Goal: Information Seeking & Learning: Compare options

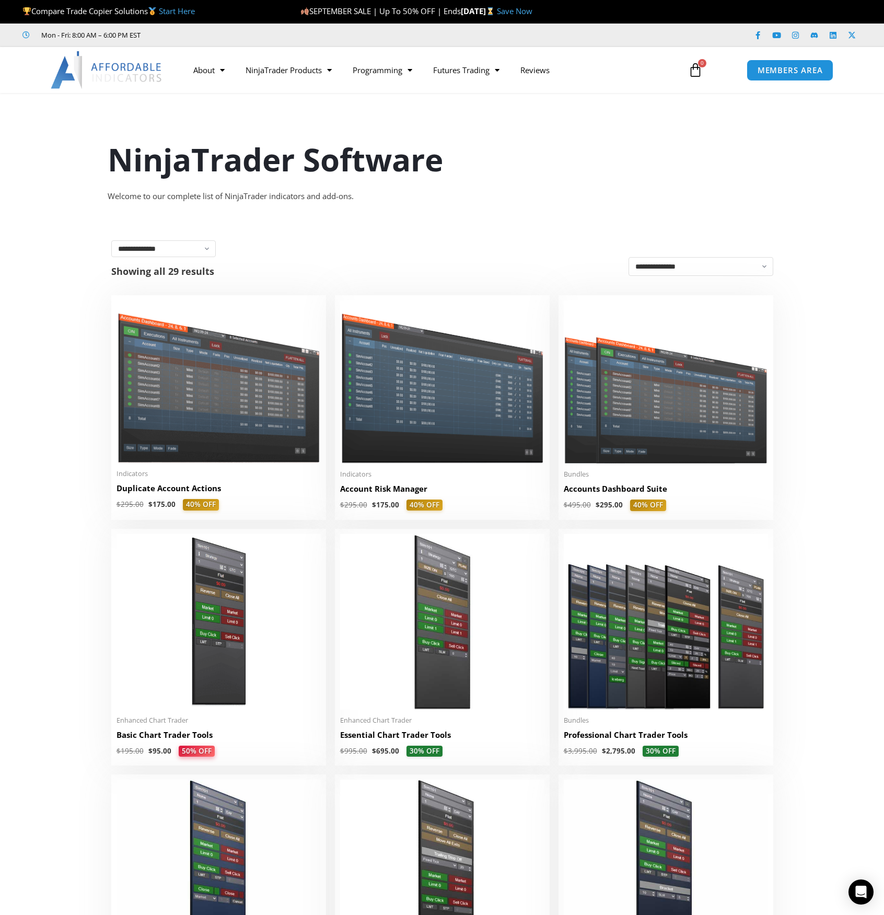
click at [108, 72] on img at bounding box center [107, 70] width 112 height 38
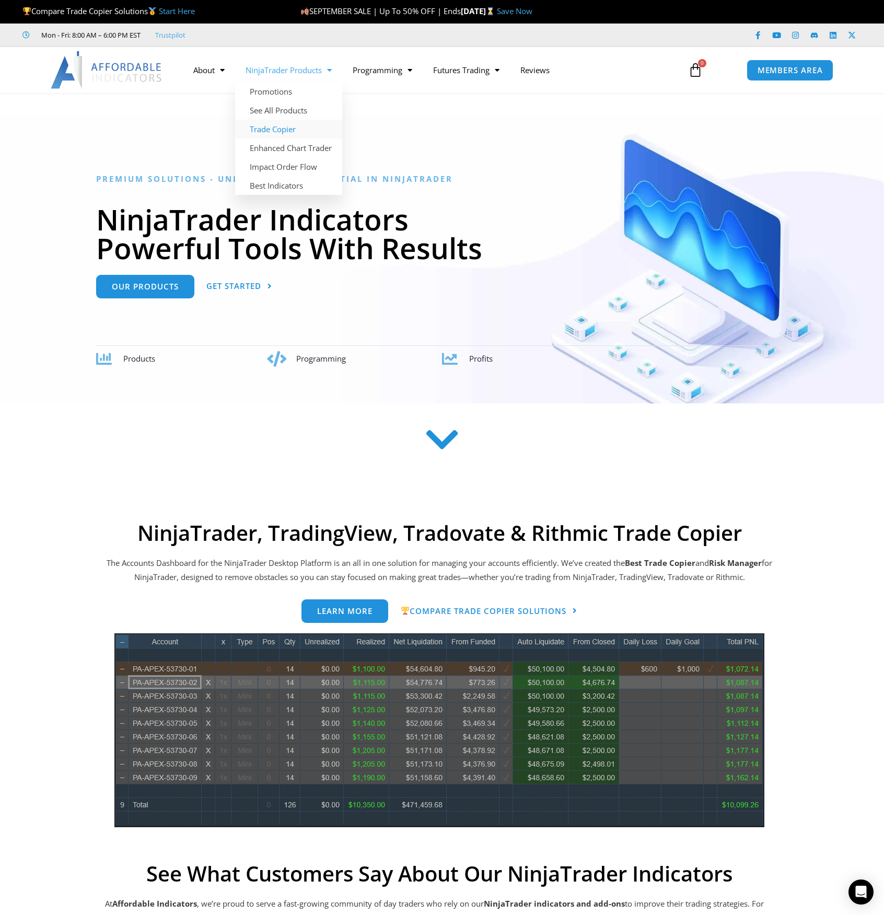
click at [299, 130] on link "Trade Copier" at bounding box center [288, 129] width 107 height 19
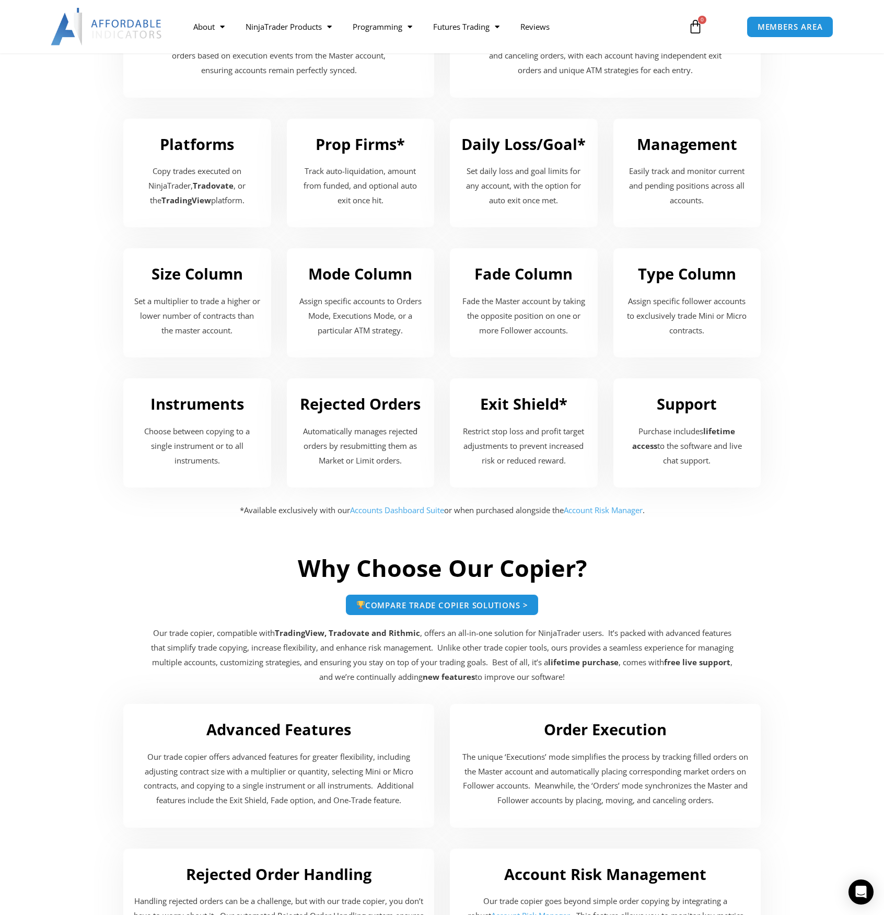
scroll to position [1254, 0]
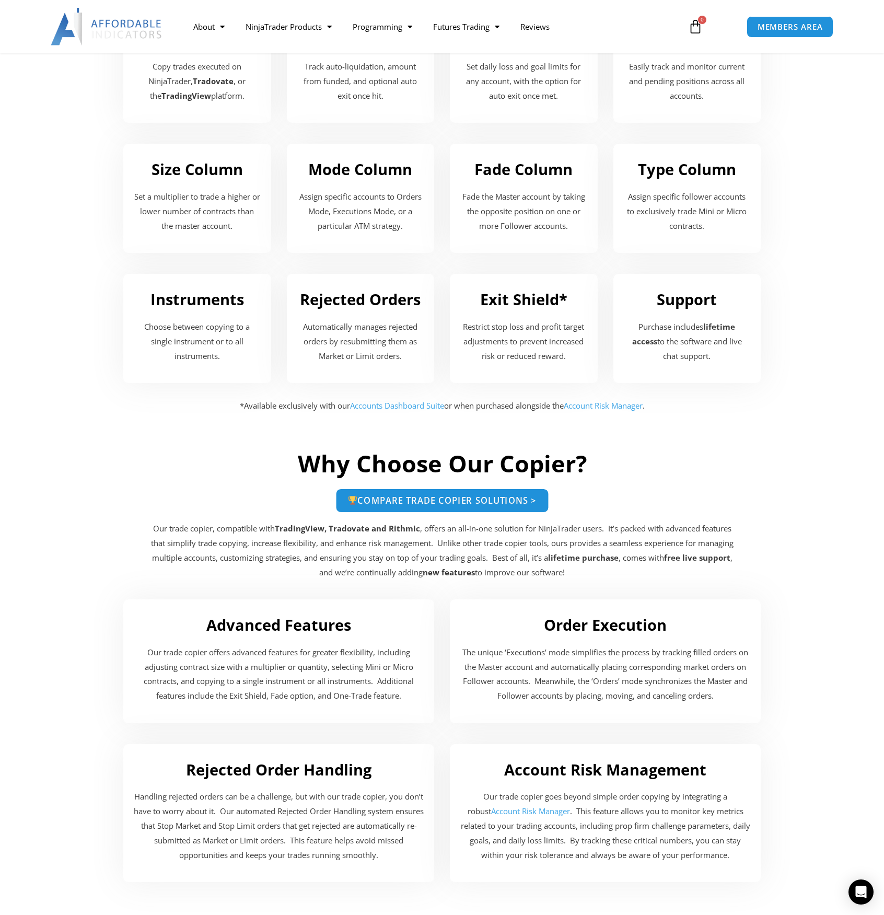
click at [471, 499] on span "Compare Trade Copier Solutions >" at bounding box center [442, 500] width 189 height 9
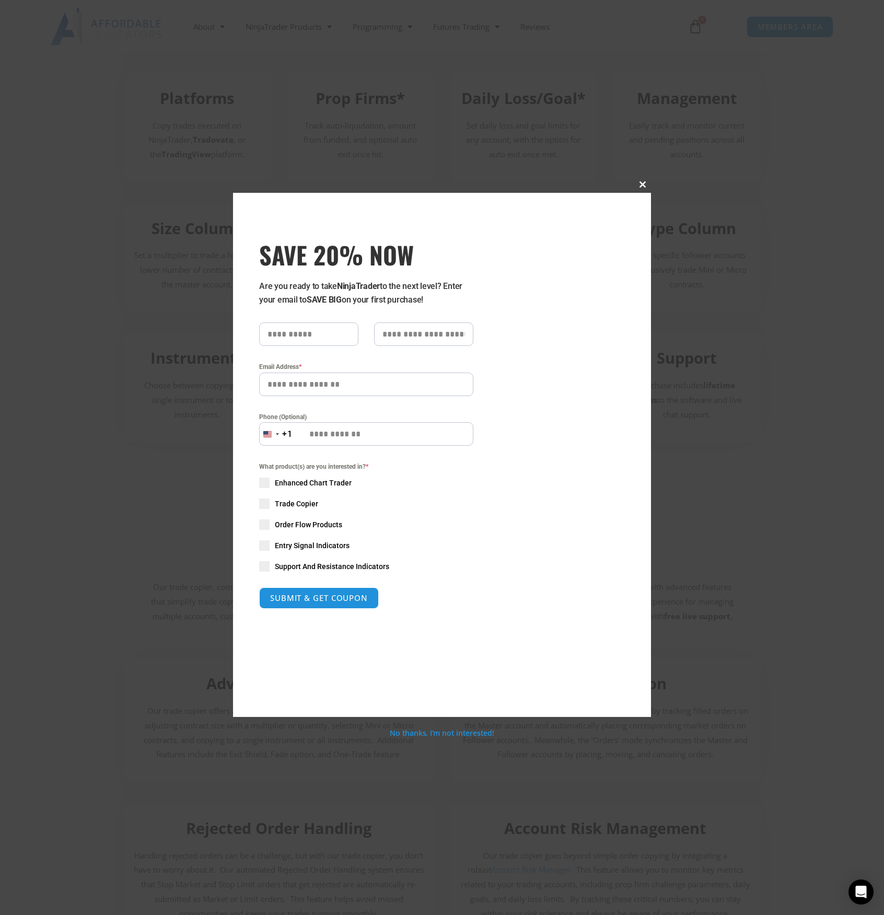
scroll to position [1313, 0]
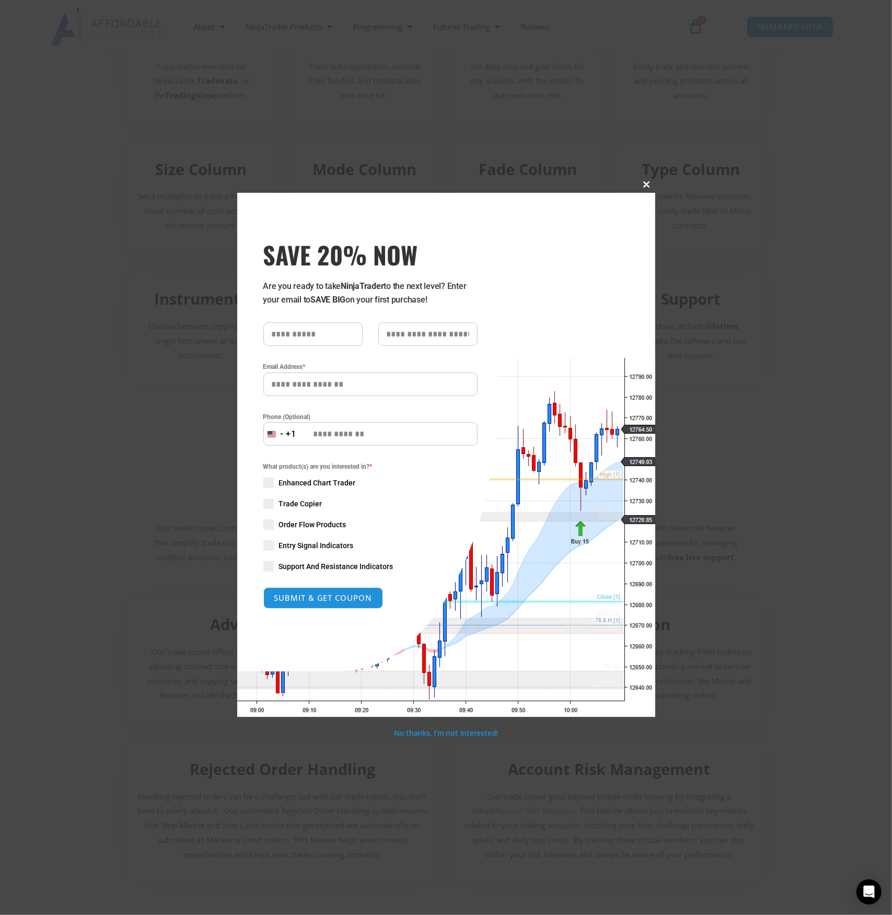
click at [647, 178] on button "Close this module" at bounding box center [647, 184] width 17 height 17
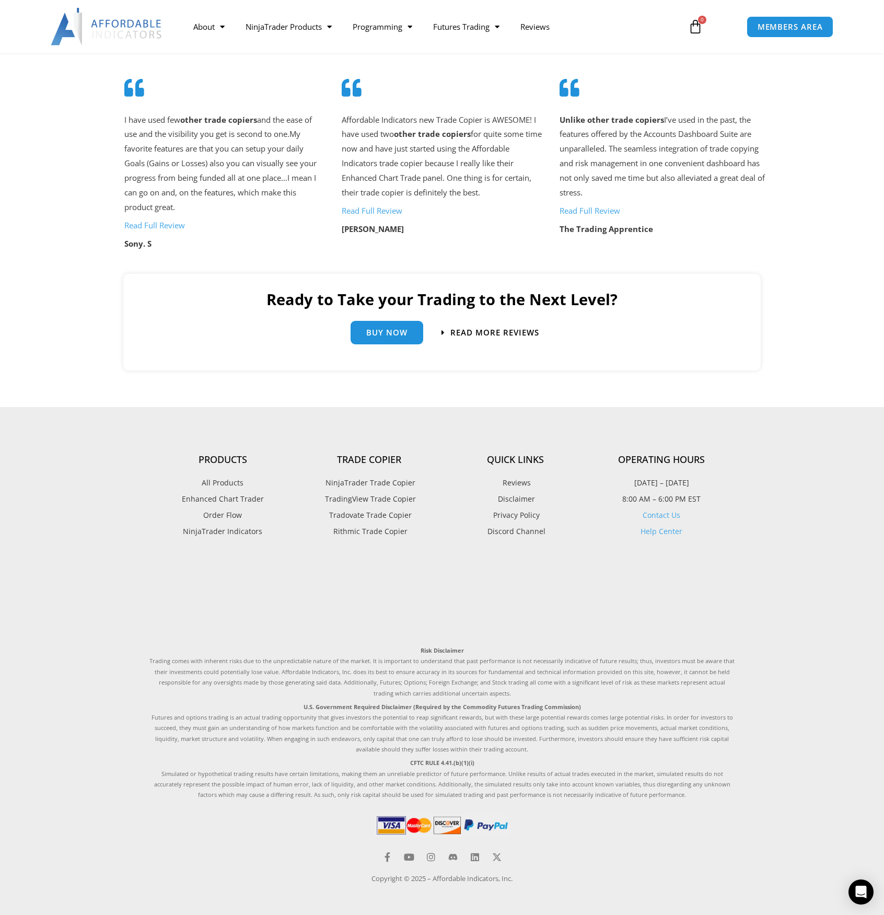
scroll to position [2222, 0]
click at [387, 496] on span "TradingView Trade Copier" at bounding box center [369, 499] width 94 height 14
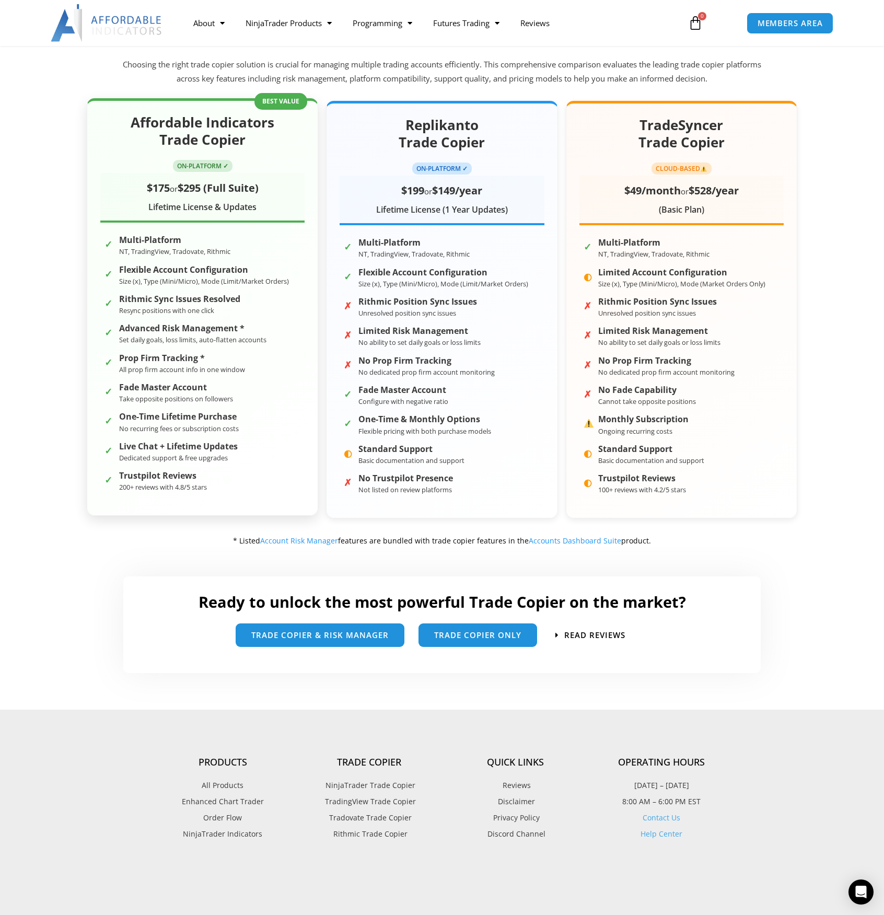
scroll to position [261, 0]
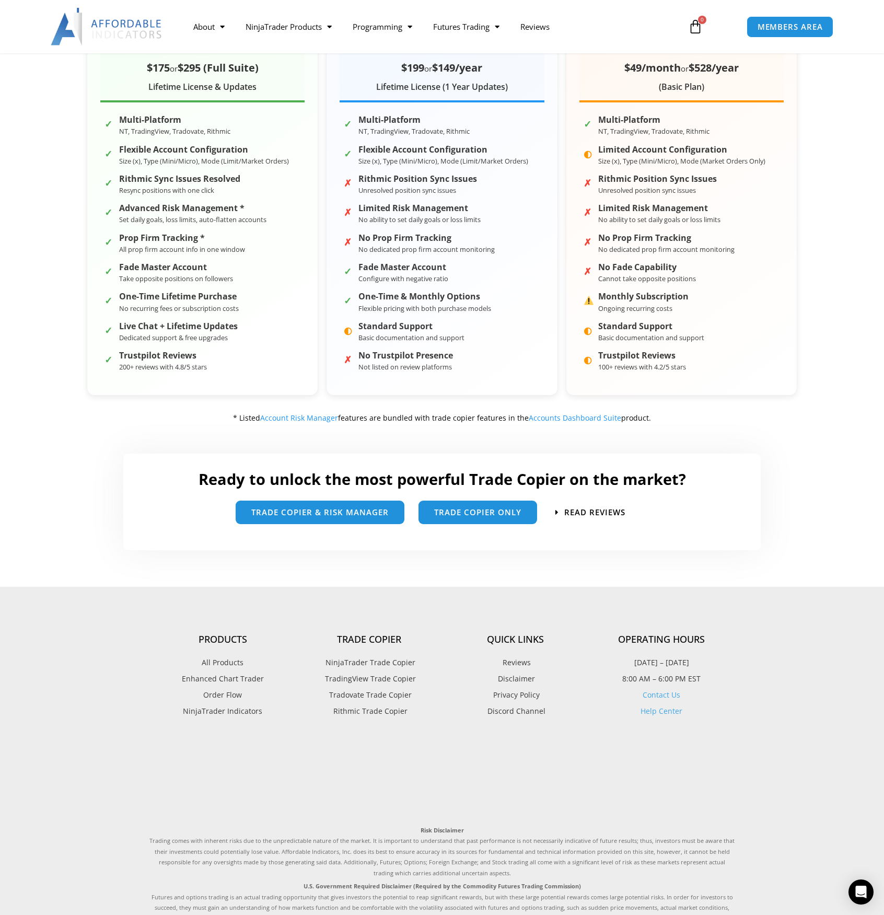
click at [393, 678] on span "TradingView Trade Copier" at bounding box center [369, 679] width 94 height 14
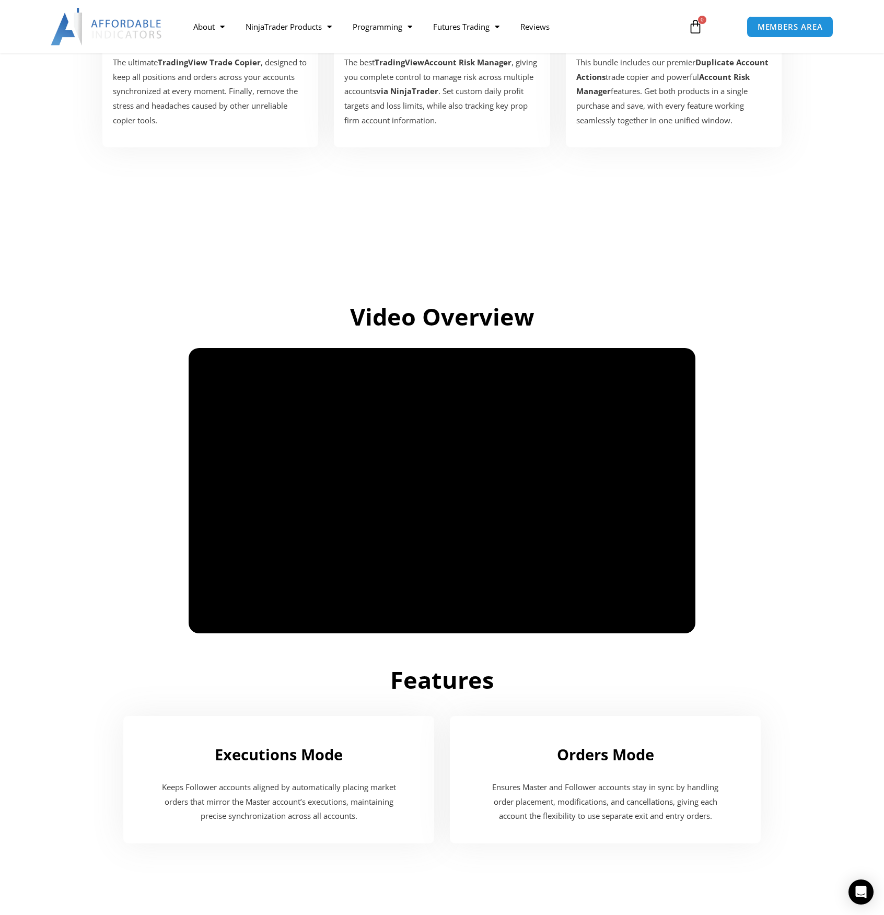
scroll to position [470, 0]
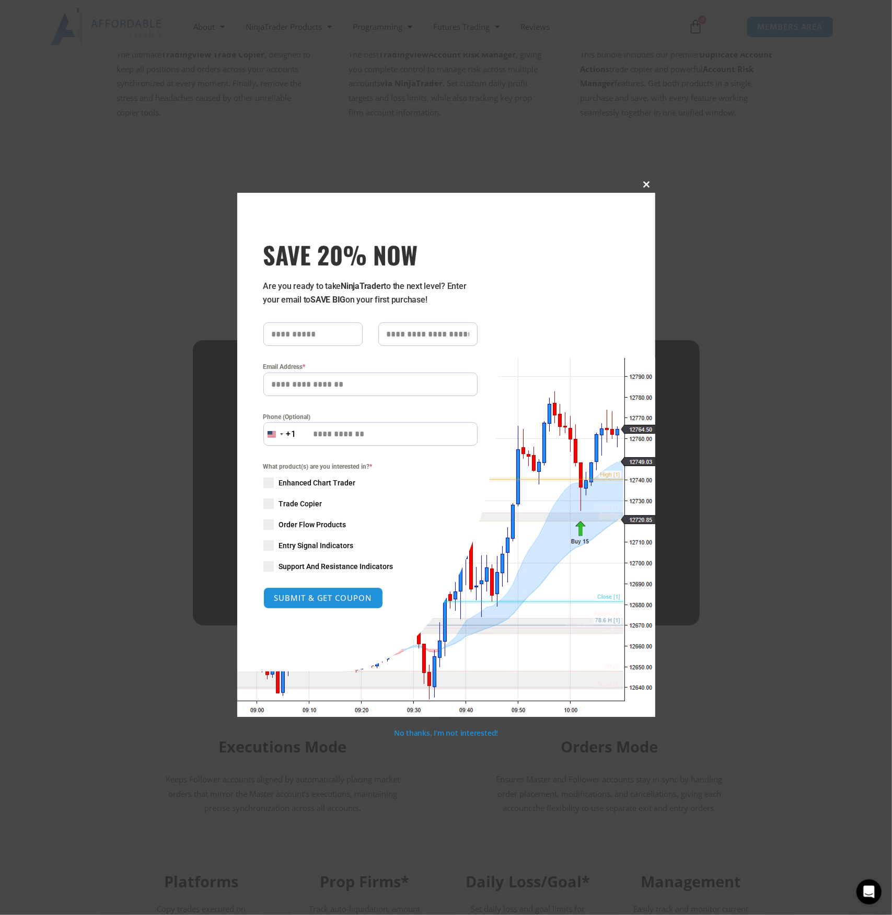
click at [647, 183] on span "SAVE 20% NOW popup" at bounding box center [647, 184] width 17 height 6
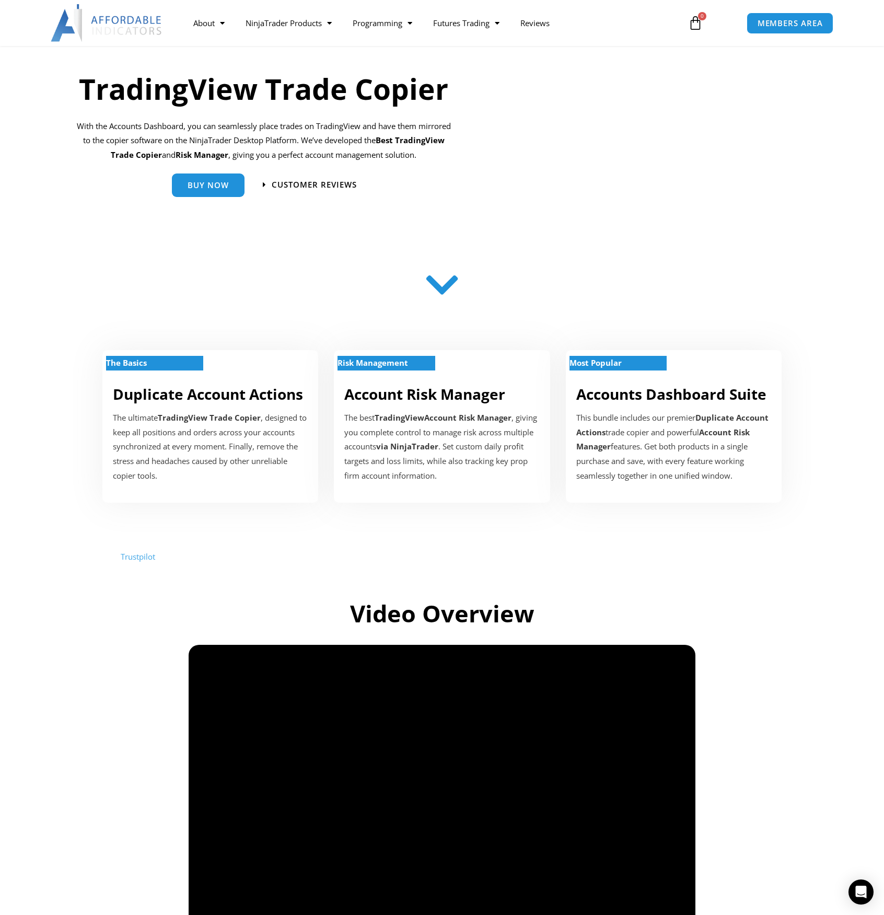
scroll to position [314, 0]
